Goal: Task Accomplishment & Management: Use online tool/utility

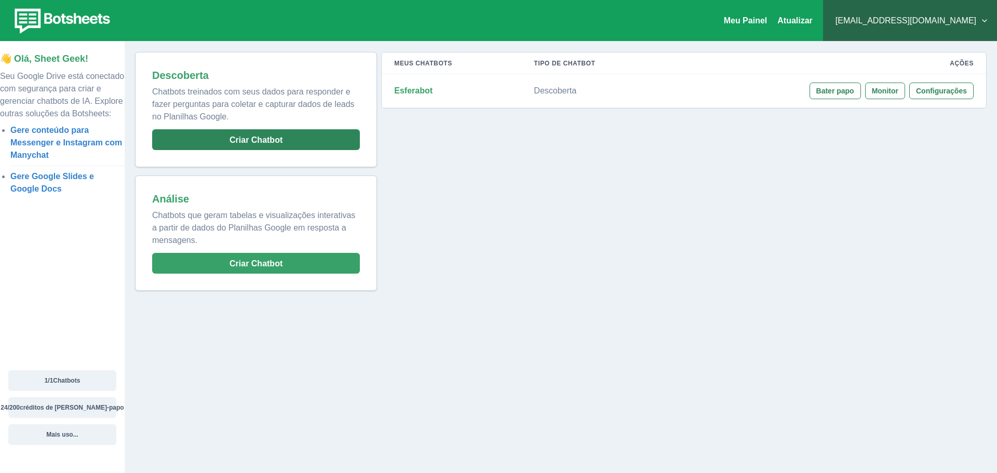
click at [303, 135] on button "Criar Chatbot" at bounding box center [256, 139] width 208 height 21
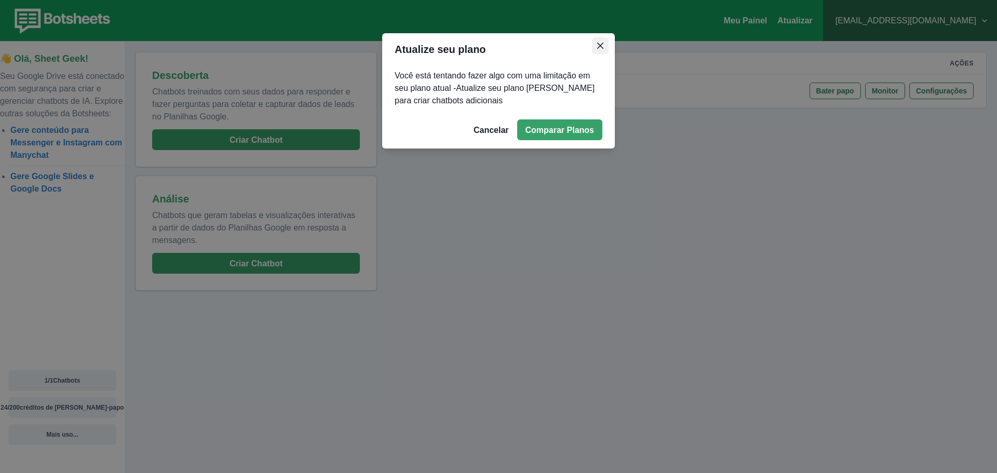
click at [600, 48] on icon "Fechar" at bounding box center [600, 46] width 6 height 6
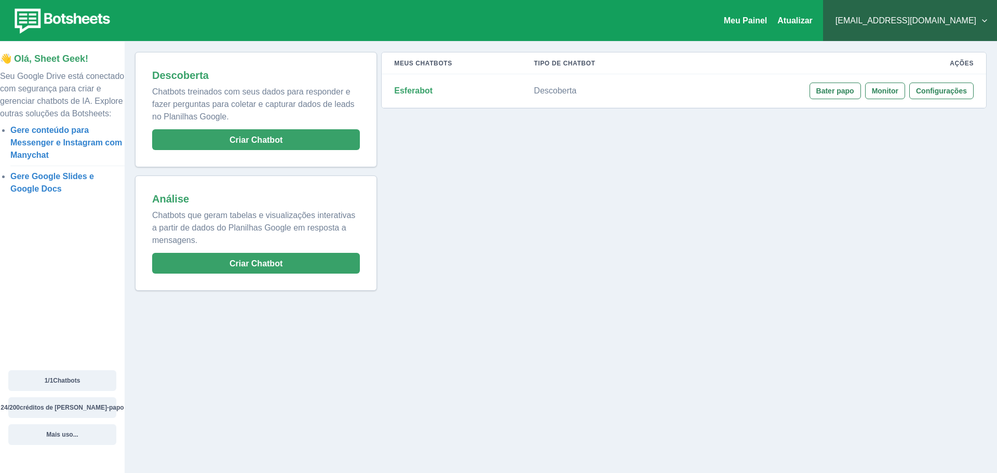
click at [625, 93] on p "Descoberta" at bounding box center [594, 91] width 120 height 10
click at [416, 94] on font "Esferabot" at bounding box center [413, 90] width 38 height 9
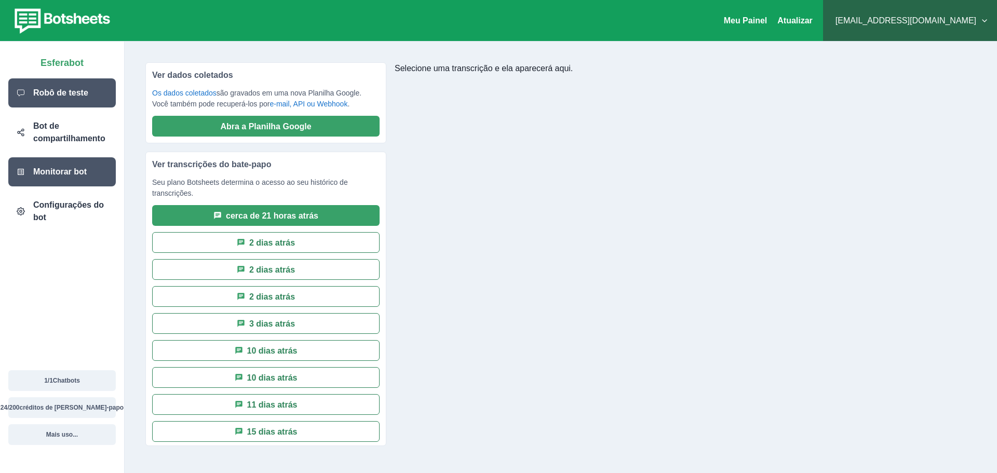
click at [65, 99] on div "Robô de teste" at bounding box center [61, 92] width 107 height 29
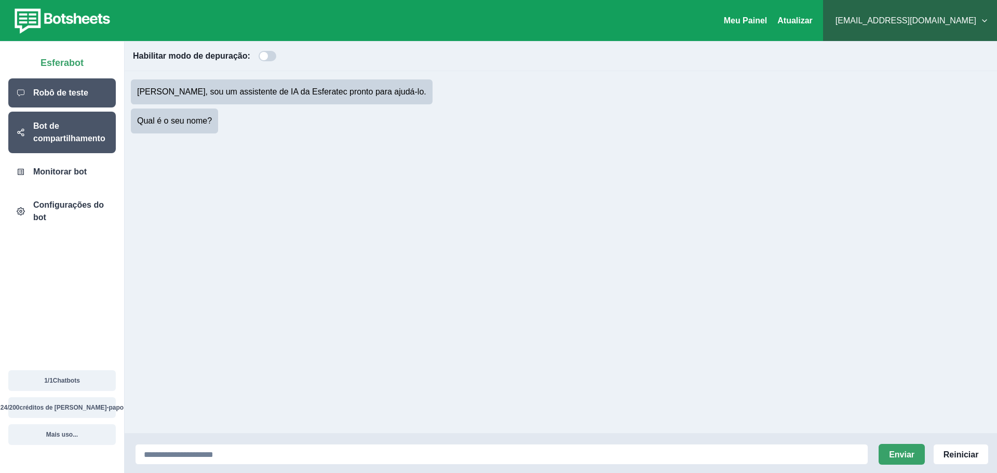
click at [56, 142] on font "Bot de compartilhamento" at bounding box center [69, 131] width 72 height 21
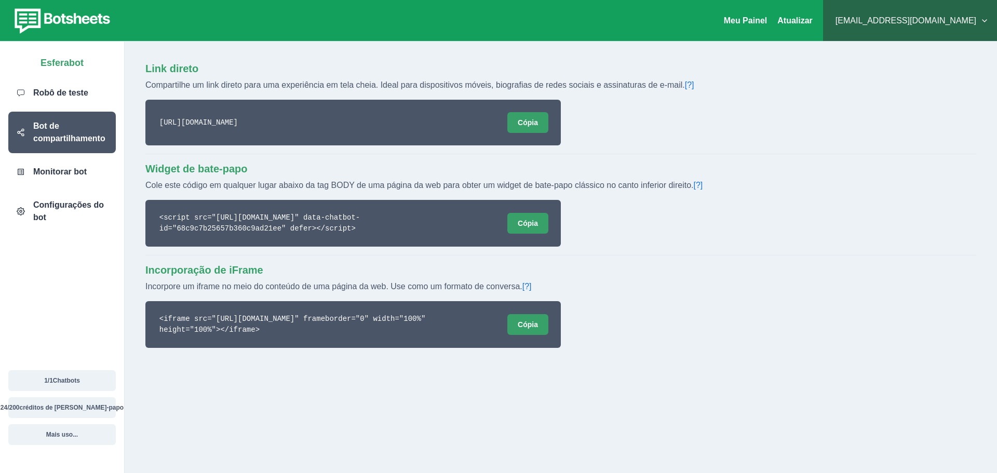
click at [65, 20] on img at bounding box center [60, 20] width 105 height 29
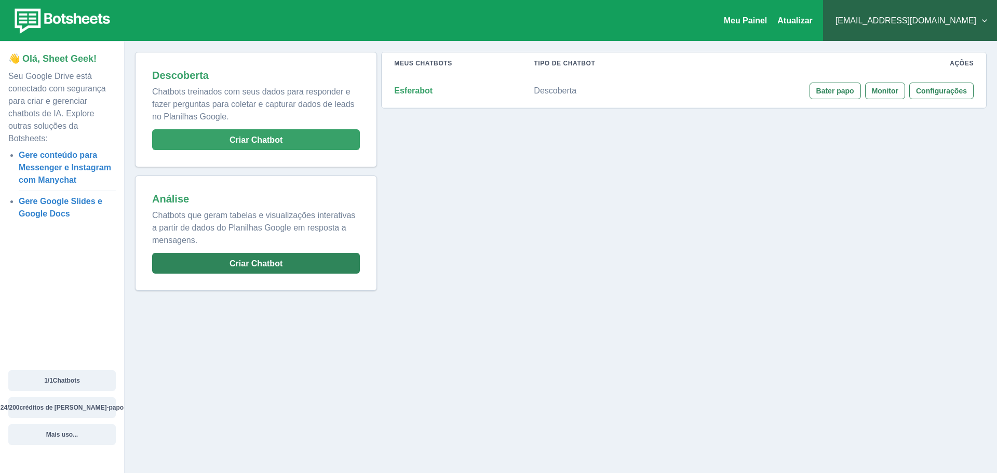
click at [279, 269] on button "Criar Chatbot" at bounding box center [256, 263] width 208 height 21
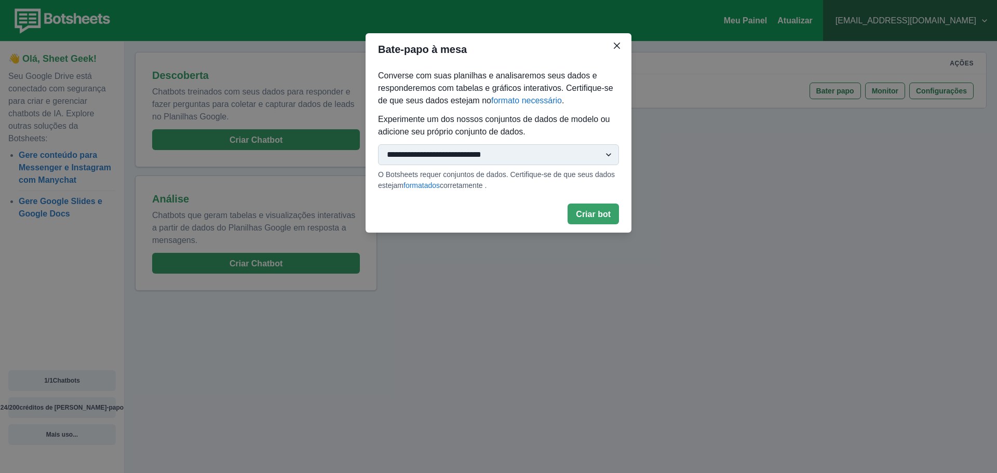
click at [535, 150] on select "**********" at bounding box center [498, 154] width 241 height 21
click at [618, 45] on icon "Fechar" at bounding box center [617, 46] width 6 height 6
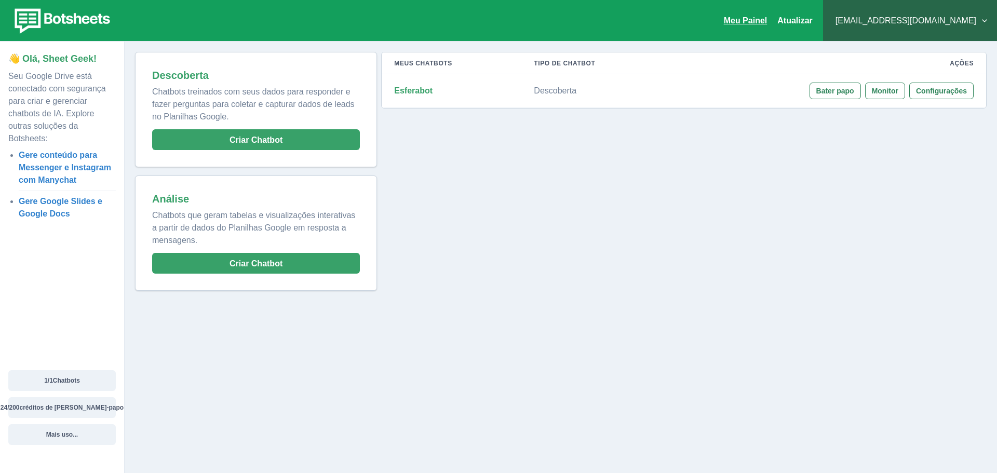
click at [767, 18] on font "Meu Painel" at bounding box center [746, 20] width 44 height 9
